Goal: Information Seeking & Learning: Learn about a topic

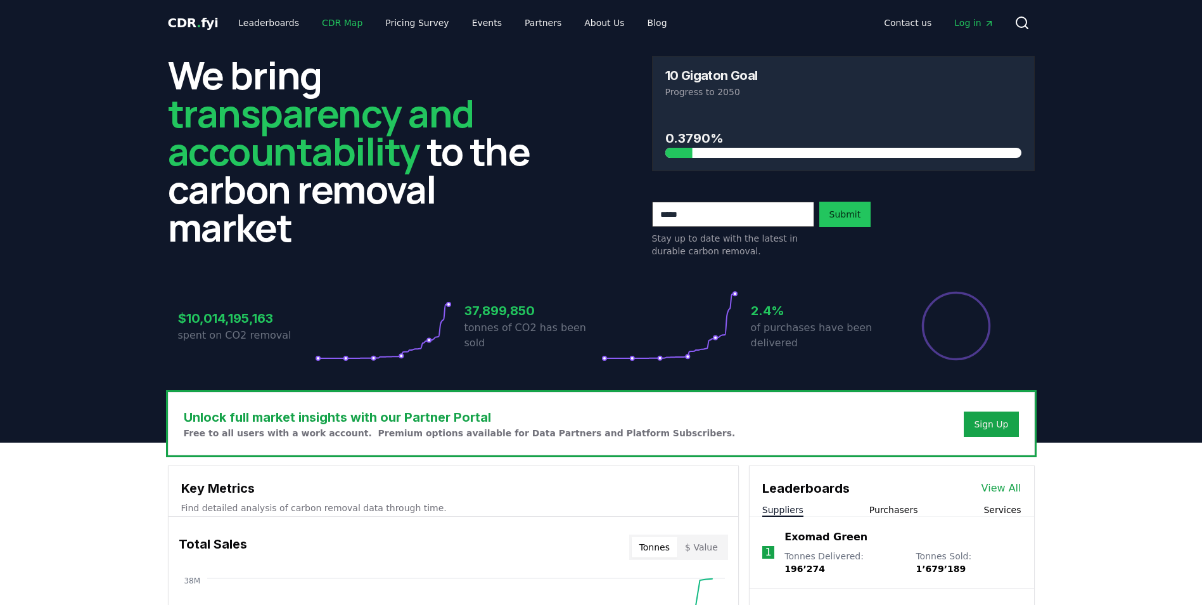
click at [326, 22] on link "CDR Map" at bounding box center [342, 22] width 61 height 23
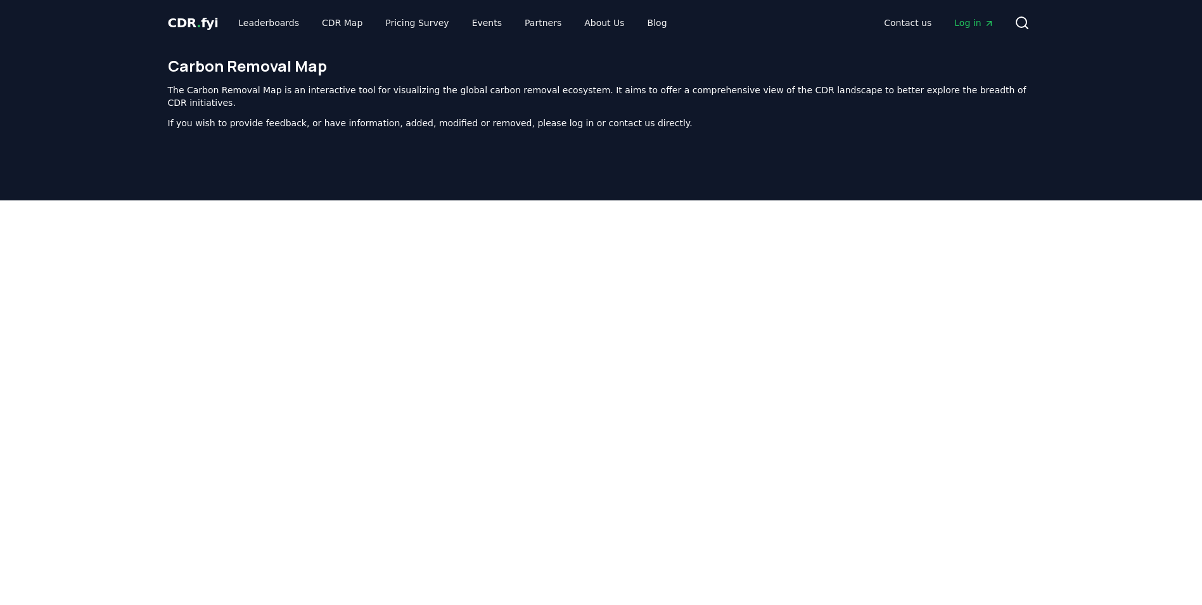
click at [983, 18] on span "Log in" at bounding box center [974, 22] width 39 height 13
click at [965, 25] on span "Log in" at bounding box center [974, 22] width 39 height 13
click at [337, 19] on link "CDR Map" at bounding box center [342, 22] width 61 height 23
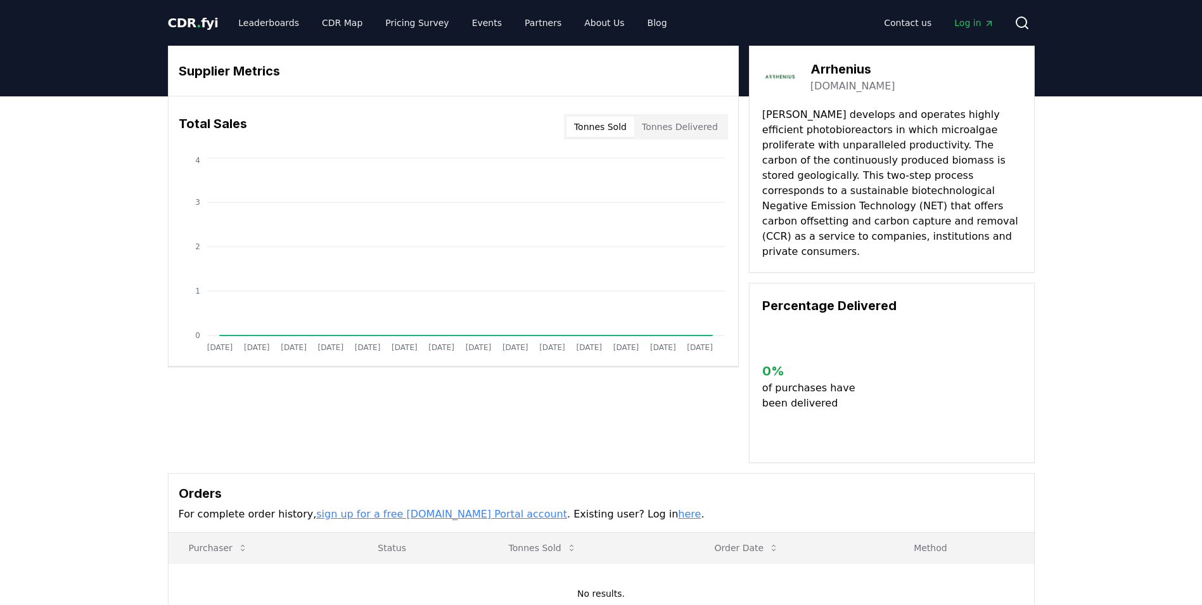
click at [678, 508] on link "here" at bounding box center [689, 514] width 23 height 12
click at [340, 25] on link "CDR Map" at bounding box center [342, 22] width 61 height 23
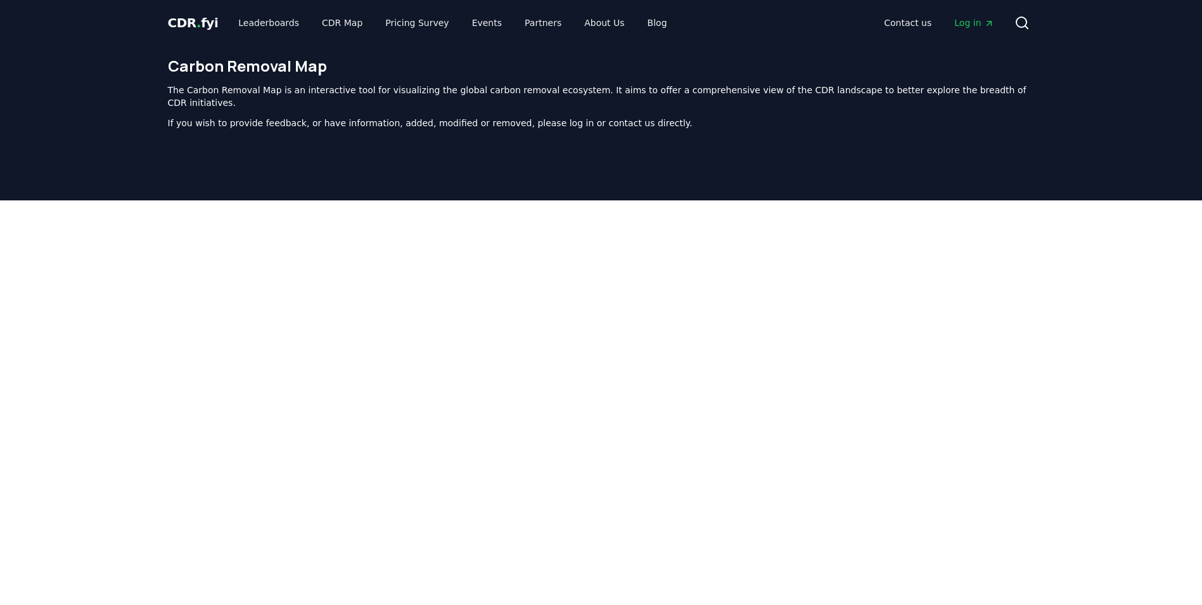
scroll to position [390, 0]
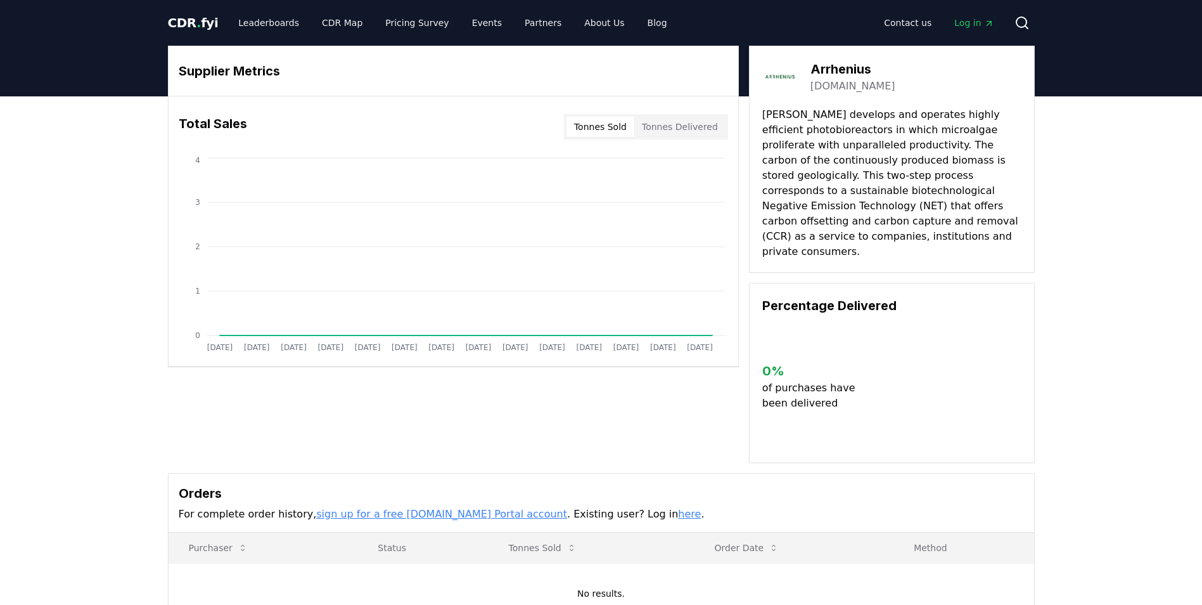
click at [967, 22] on span "Log in" at bounding box center [974, 22] width 39 height 13
